Goal: Information Seeking & Learning: Find specific fact

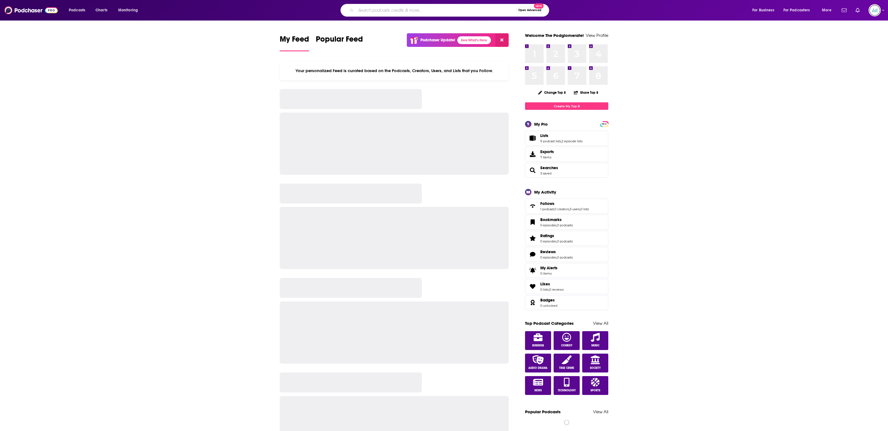
type input "[URL][DOMAIN_NAME]"
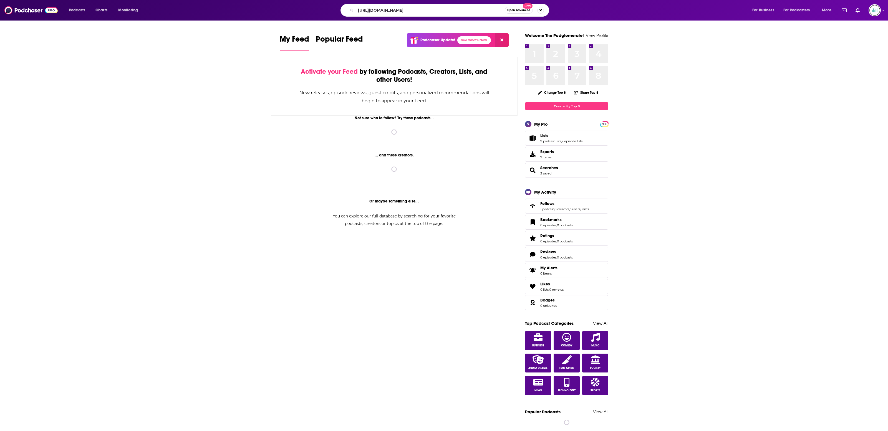
click at [447, 10] on input "[URL][DOMAIN_NAME]" at bounding box center [430, 10] width 149 height 9
